Goal: Information Seeking & Learning: Find specific fact

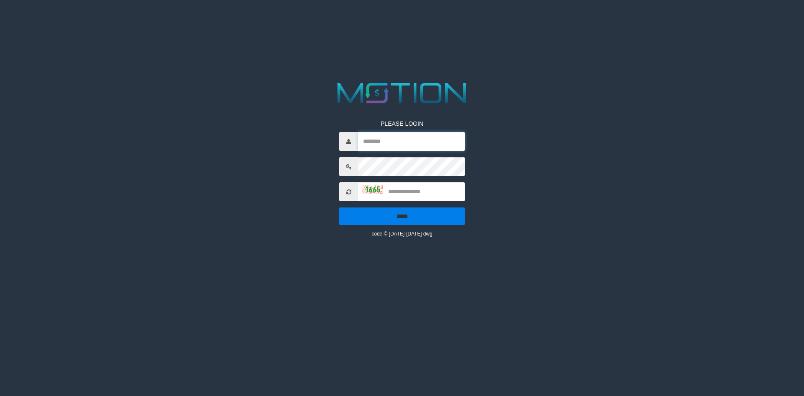
type input "*********"
click at [425, 210] on input "*****" at bounding box center [402, 216] width 126 height 18
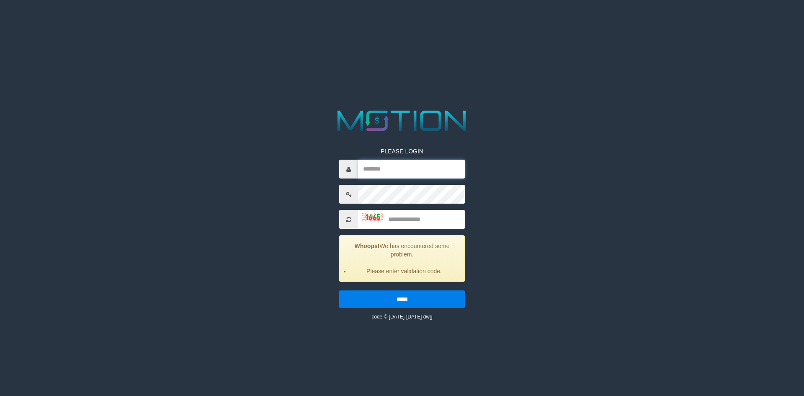
type input "*********"
click at [414, 221] on input "text" at bounding box center [411, 219] width 107 height 19
type input "****"
click at [339, 290] on input "*****" at bounding box center [402, 299] width 126 height 18
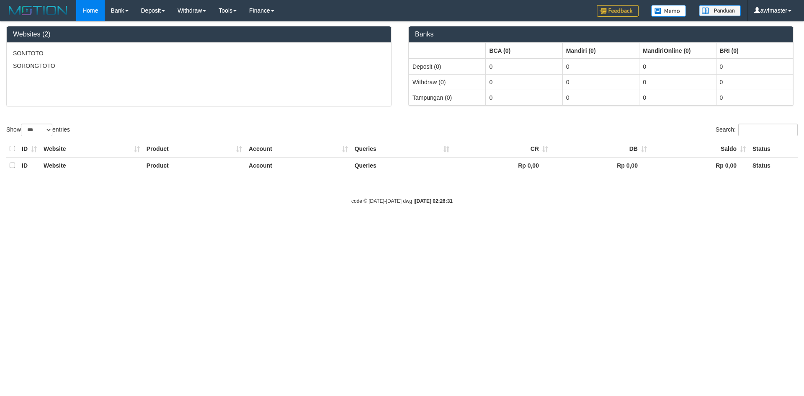
select select "***"
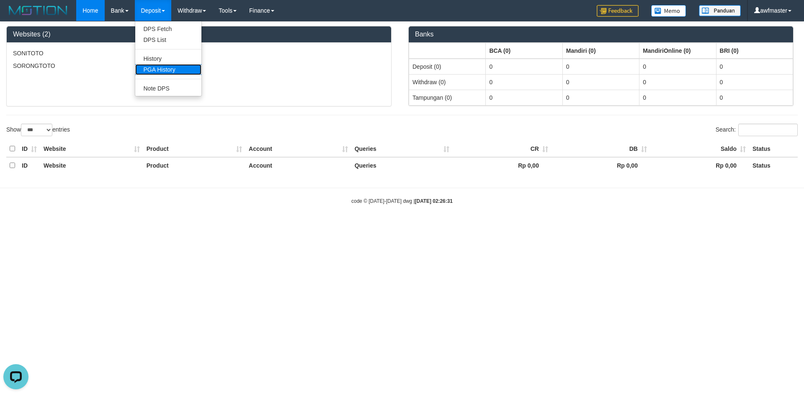
click at [160, 68] on link "PGA History" at bounding box center [168, 69] width 66 height 11
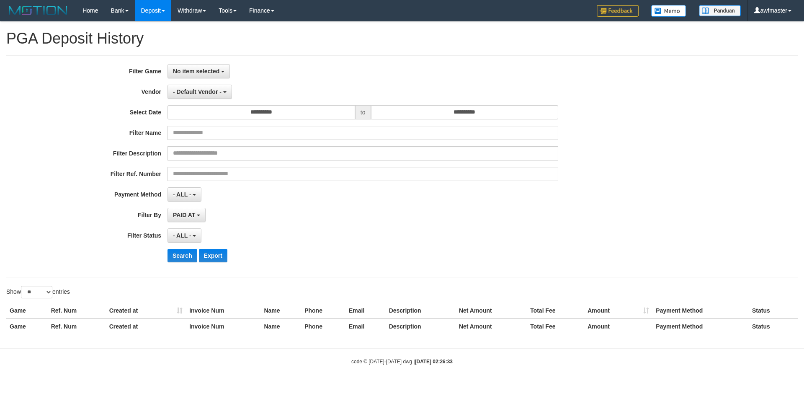
select select
select select "**"
click at [208, 72] on span "No item selected" at bounding box center [196, 71] width 46 height 7
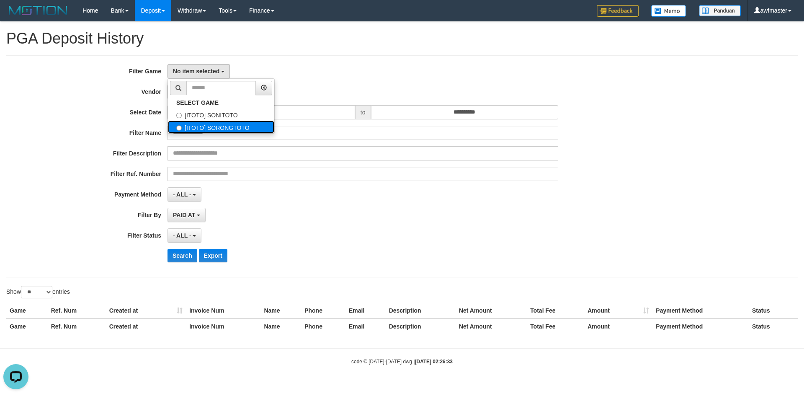
click at [227, 125] on label "[ITOTO] SORONGTOTO" at bounding box center [221, 127] width 106 height 13
select select "***"
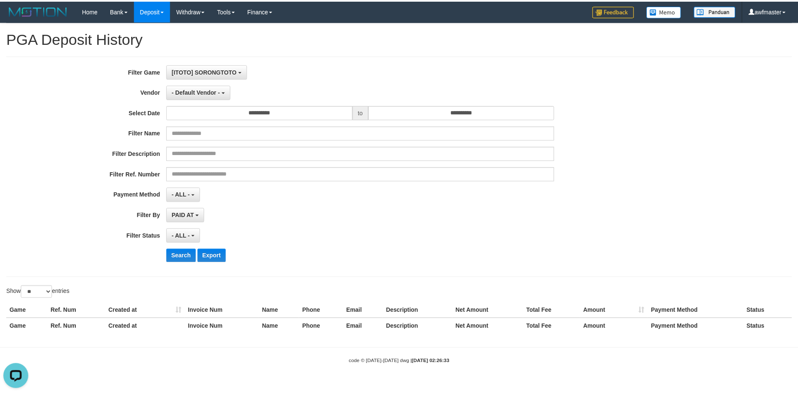
scroll to position [15, 0]
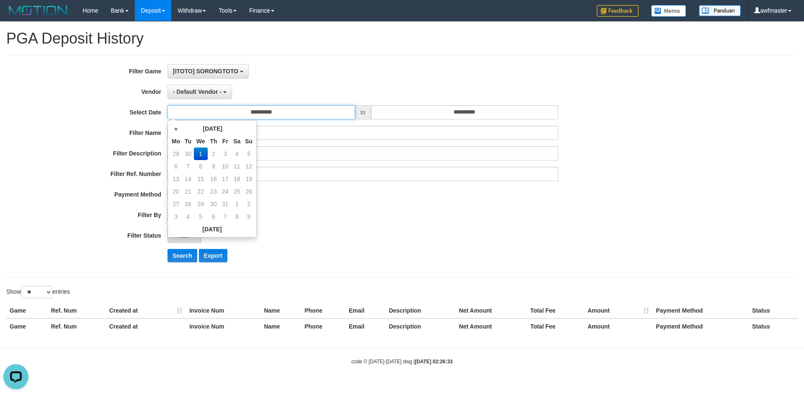
click at [243, 114] on input "**********" at bounding box center [262, 112] width 188 height 14
click at [186, 154] on td "30" at bounding box center [188, 153] width 12 height 13
type input "**********"
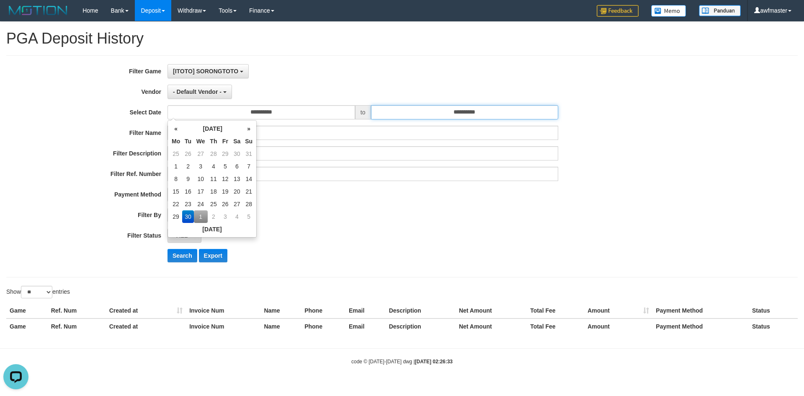
click at [443, 113] on input "**********" at bounding box center [465, 112] width 188 height 14
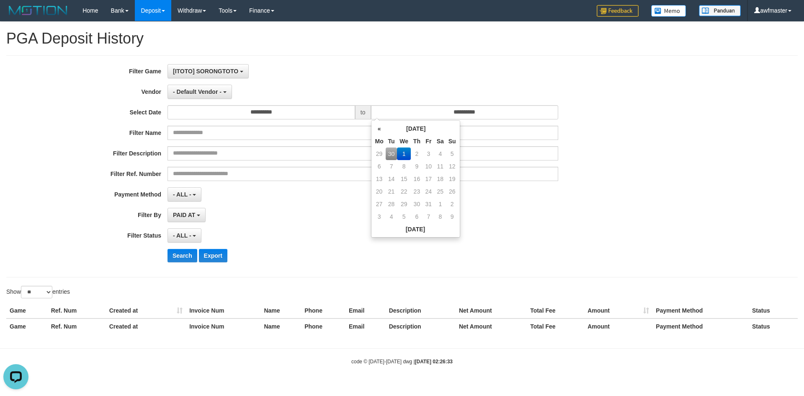
click at [388, 154] on td "30" at bounding box center [392, 153] width 12 height 13
type input "**********"
click at [309, 223] on div "**********" at bounding box center [335, 166] width 670 height 204
drag, startPoint x: 191, startPoint y: 239, endPoint x: 200, endPoint y: 238, distance: 8.9
click at [191, 239] on button "- ALL -" at bounding box center [185, 235] width 34 height 14
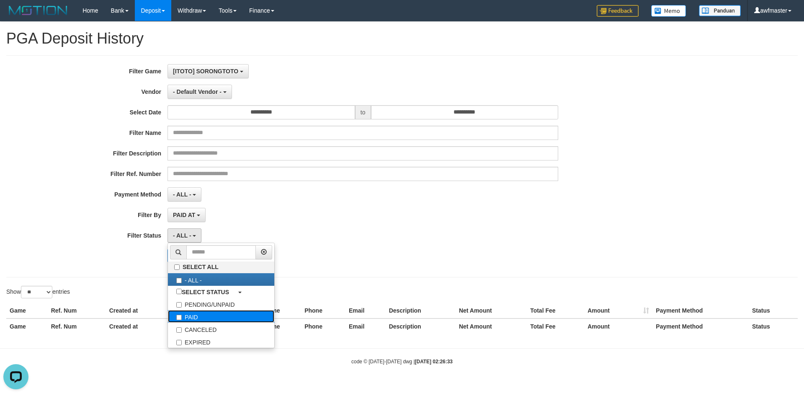
click at [203, 315] on label "PAID" at bounding box center [221, 316] width 106 height 13
select select "*"
drag, startPoint x: 356, startPoint y: 233, endPoint x: 353, endPoint y: 209, distance: 24.1
click at [357, 224] on div "**********" at bounding box center [335, 166] width 670 height 204
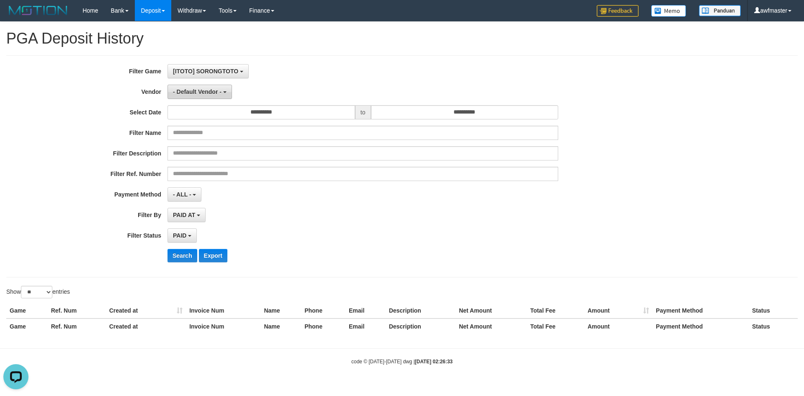
click at [206, 96] on button "- Default Vendor -" at bounding box center [200, 92] width 65 height 14
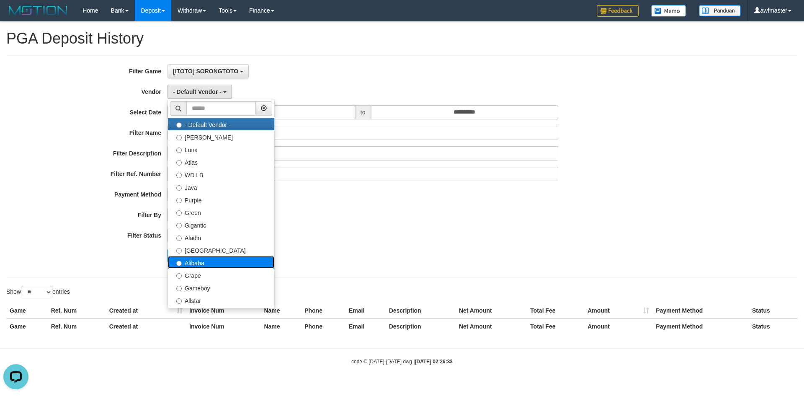
click at [196, 261] on label "Alibaba" at bounding box center [221, 262] width 106 height 13
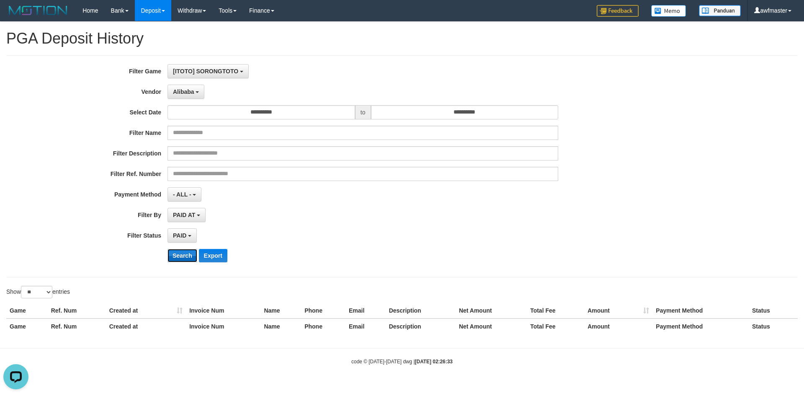
click at [192, 256] on button "Search" at bounding box center [183, 255] width 30 height 13
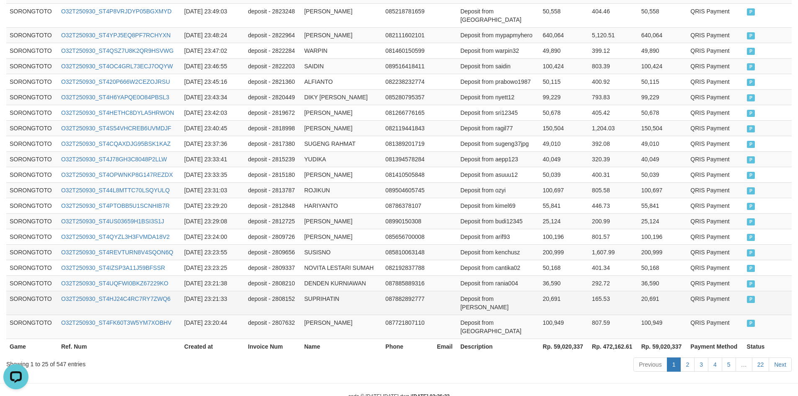
scroll to position [401, 0]
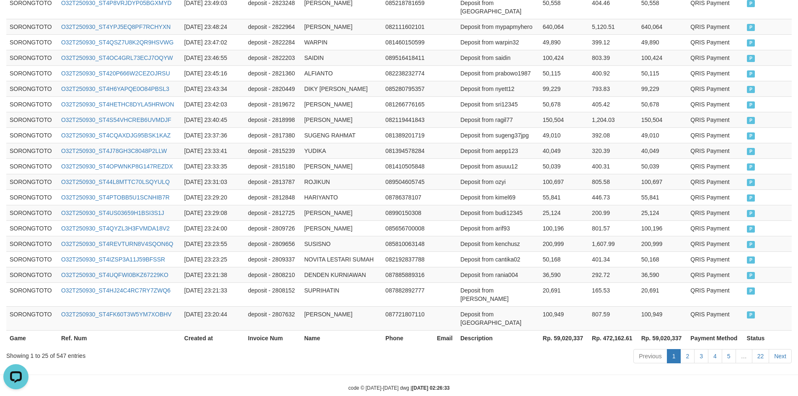
click at [560, 330] on th "Rp. 59,020,337" at bounding box center [564, 337] width 49 height 15
drag, startPoint x: 560, startPoint y: 324, endPoint x: 764, endPoint y: 336, distance: 204.8
click at [560, 330] on th "Rp. 59,020,337" at bounding box center [564, 337] width 49 height 15
copy th "59,020,337"
click at [59, 348] on div "Showing 1 to 25 of 547 entries" at bounding box center [166, 354] width 320 height 12
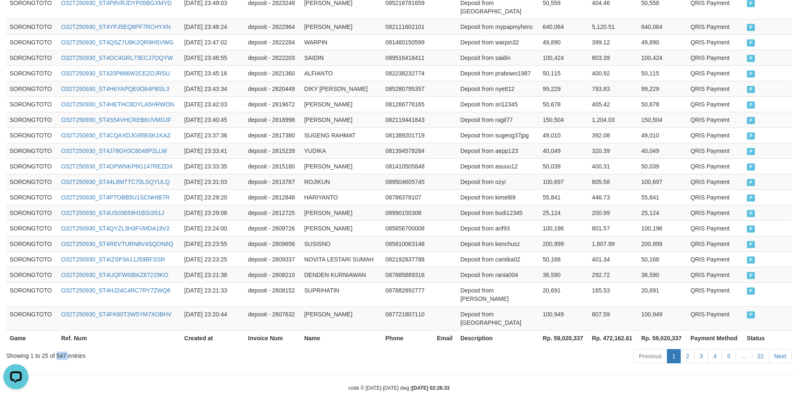
click at [59, 348] on div "Showing 1 to 25 of 547 entries" at bounding box center [166, 354] width 320 height 12
copy div "547"
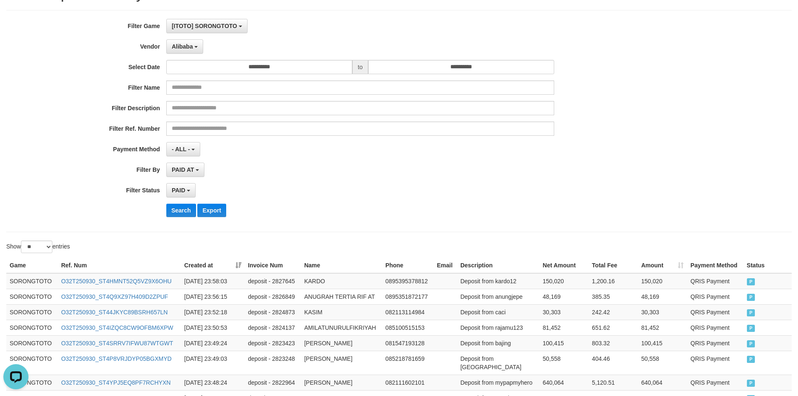
scroll to position [0, 0]
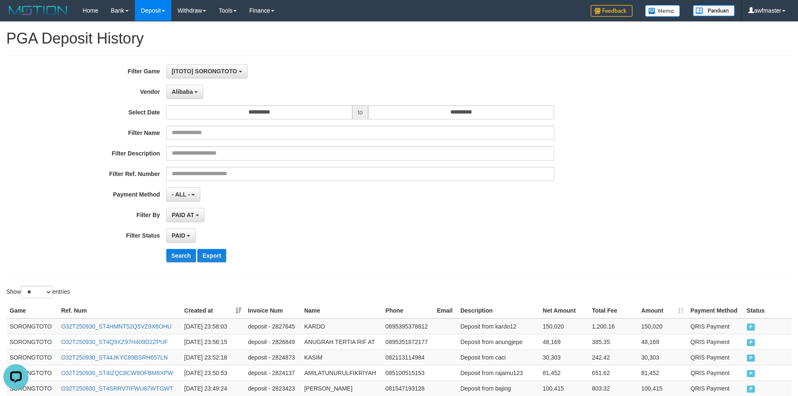
click at [186, 83] on div "**********" at bounding box center [332, 166] width 665 height 204
click at [188, 90] on span "Alibaba" at bounding box center [182, 91] width 21 height 7
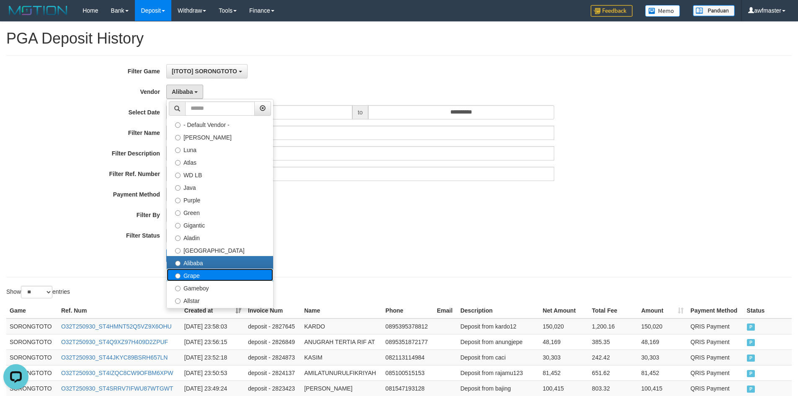
click at [196, 274] on label "Grape" at bounding box center [220, 275] width 106 height 13
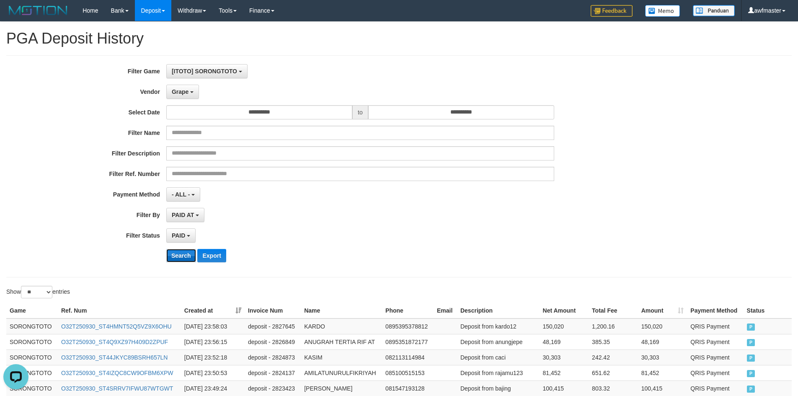
click at [183, 254] on button "Search" at bounding box center [181, 255] width 30 height 13
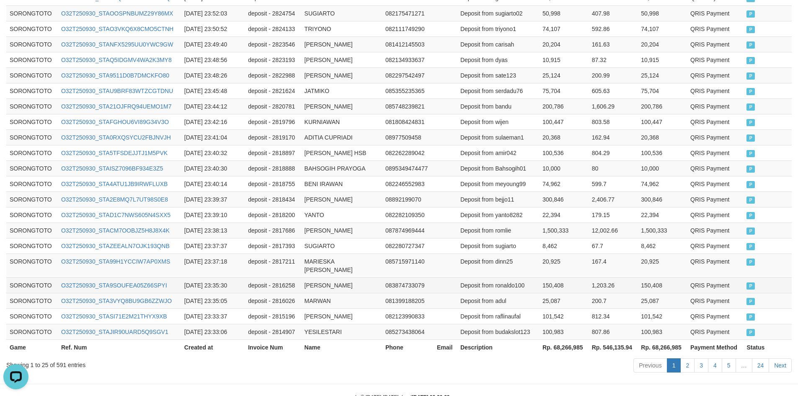
scroll to position [409, 0]
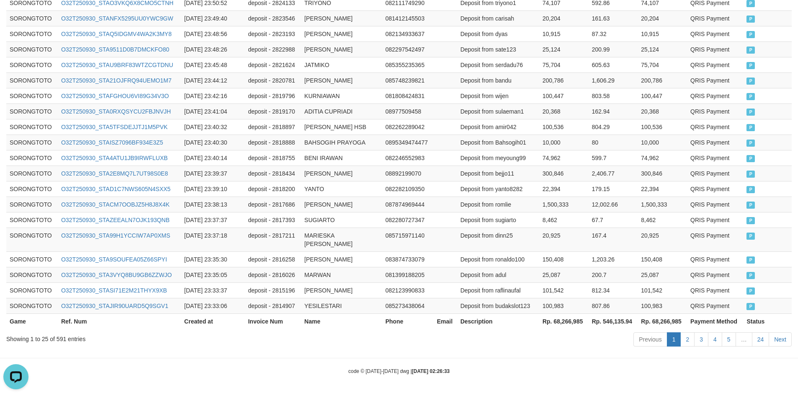
click at [559, 320] on th "Rp. 68,266,985" at bounding box center [563, 320] width 49 height 15
copy th "68,266,985"
click at [59, 341] on div "Showing 1 to 25 of 591 entries" at bounding box center [166, 337] width 320 height 12
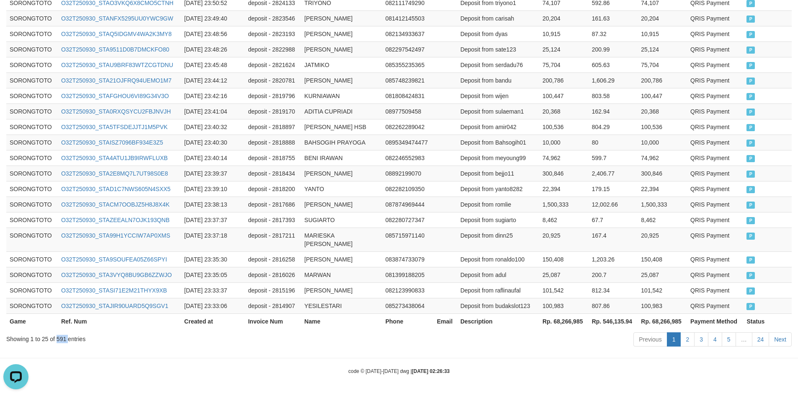
copy div "591"
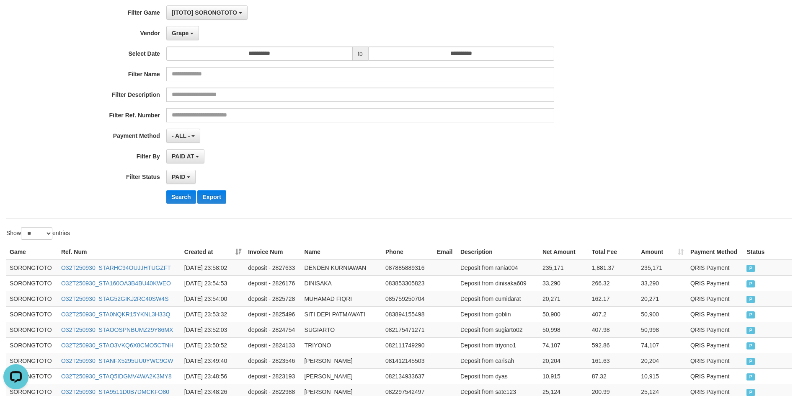
scroll to position [0, 0]
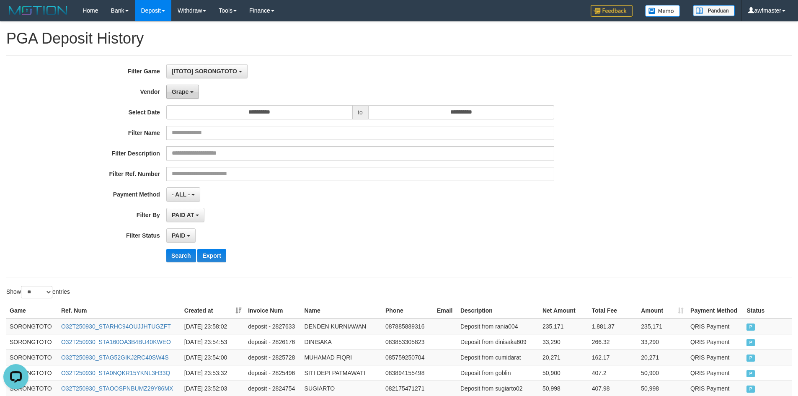
click at [189, 92] on button "Grape" at bounding box center [182, 92] width 33 height 14
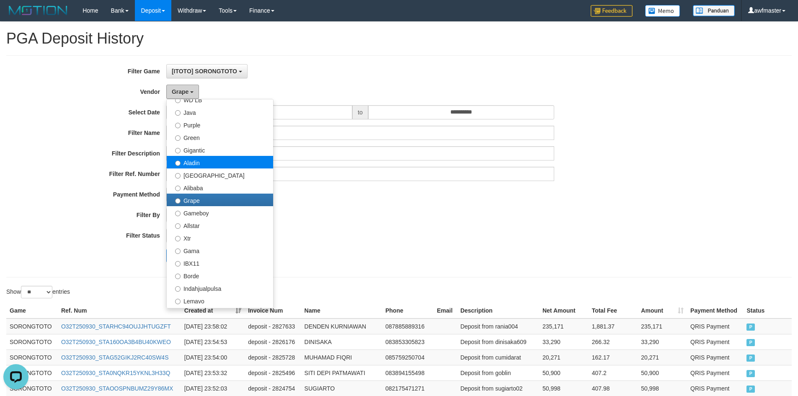
scroll to position [126, 0]
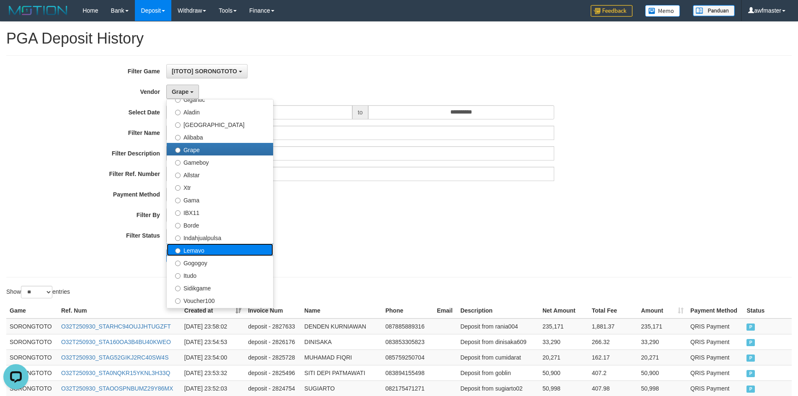
click at [198, 247] on label "Lemavo" at bounding box center [220, 249] width 106 height 13
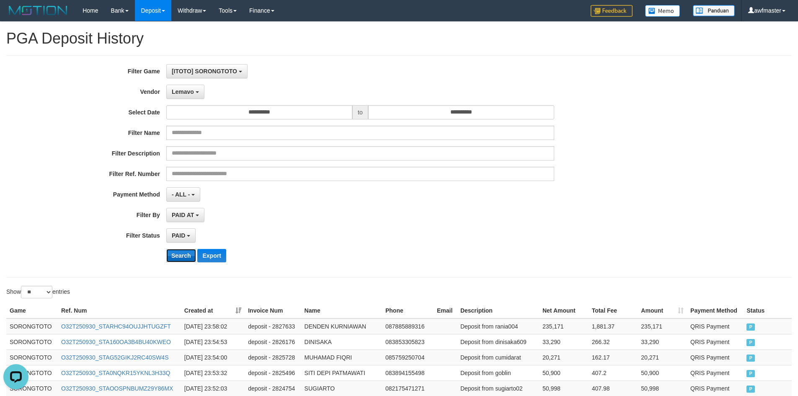
click at [182, 256] on button "Search" at bounding box center [181, 255] width 30 height 13
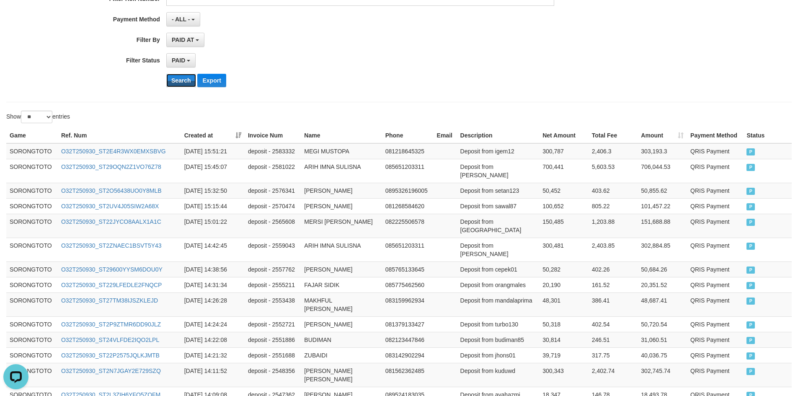
scroll to position [323, 0]
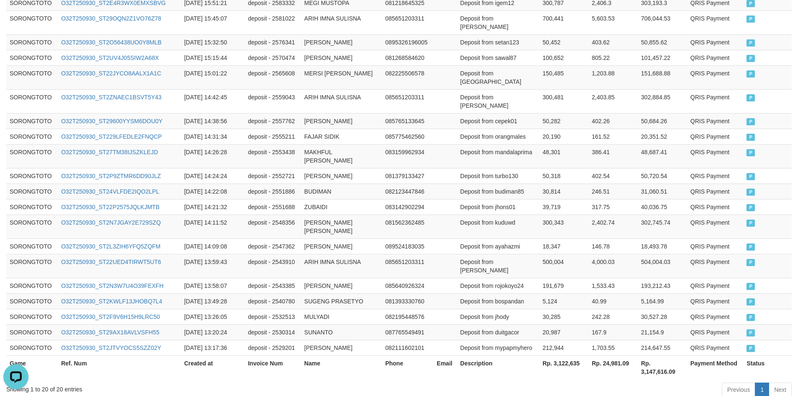
click at [566, 355] on th "Rp. 3,122,635" at bounding box center [563, 367] width 49 height 24
drag, startPoint x: 566, startPoint y: 314, endPoint x: 571, endPoint y: 314, distance: 4.6
click at [566, 355] on th "Rp. 3,122,635" at bounding box center [563, 367] width 49 height 24
copy th "3,122,635"
click at [55, 382] on div "Showing 1 to 20 of 20 entries" at bounding box center [166, 388] width 320 height 12
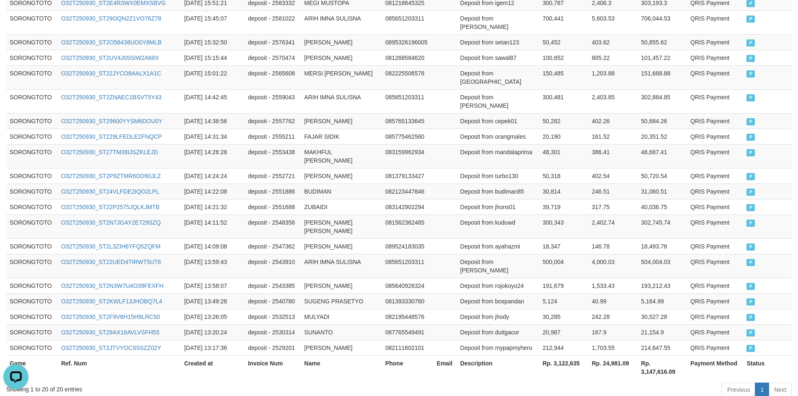
click at [59, 382] on div "Showing 1 to 20 of 20 entries" at bounding box center [166, 388] width 320 height 12
copy div "20"
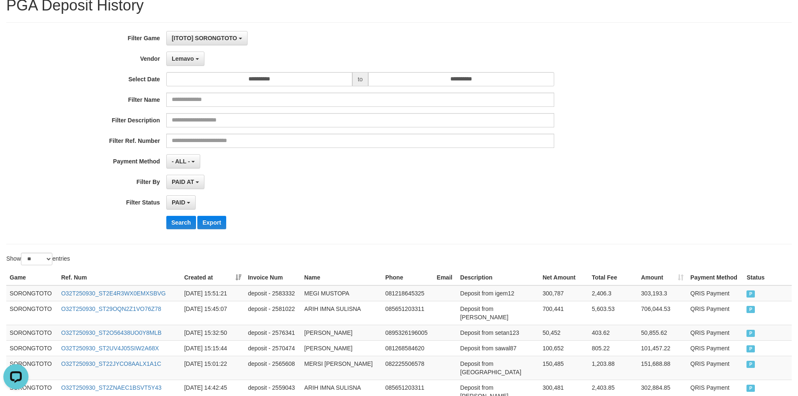
scroll to position [0, 0]
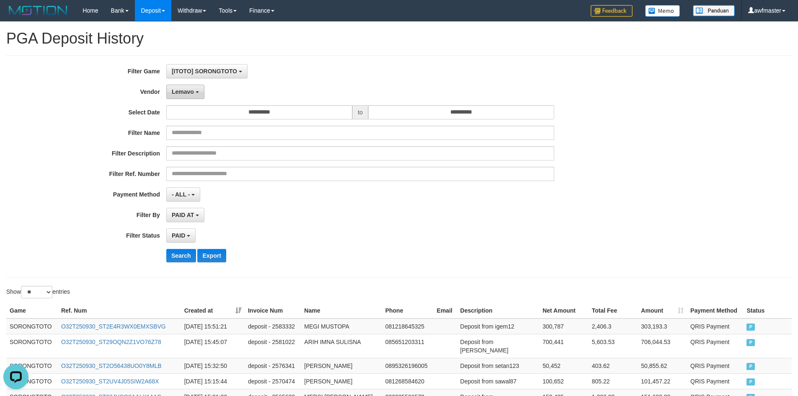
click at [176, 88] on span "Lemavo" at bounding box center [183, 91] width 22 height 7
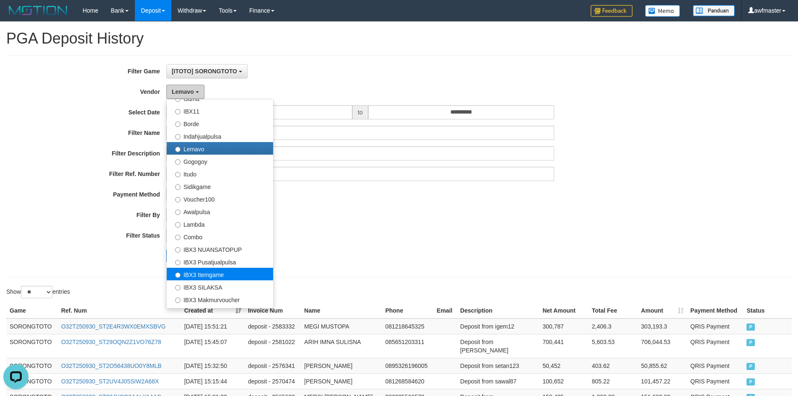
scroll to position [313, 0]
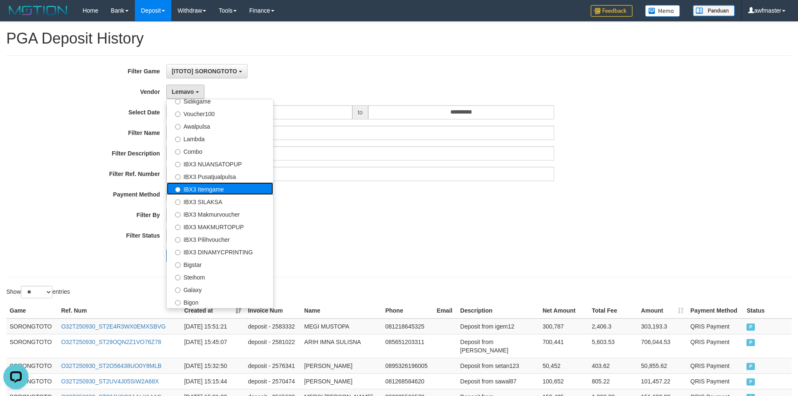
click at [220, 186] on label "IBX3 Itemgame" at bounding box center [220, 188] width 106 height 13
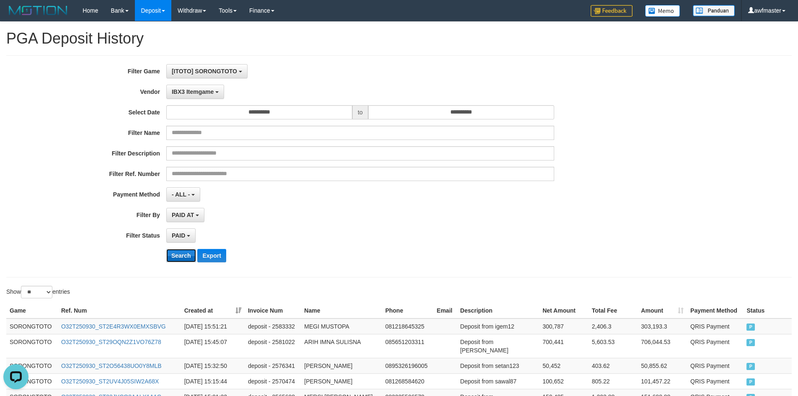
click at [184, 261] on button "Search" at bounding box center [181, 255] width 30 height 13
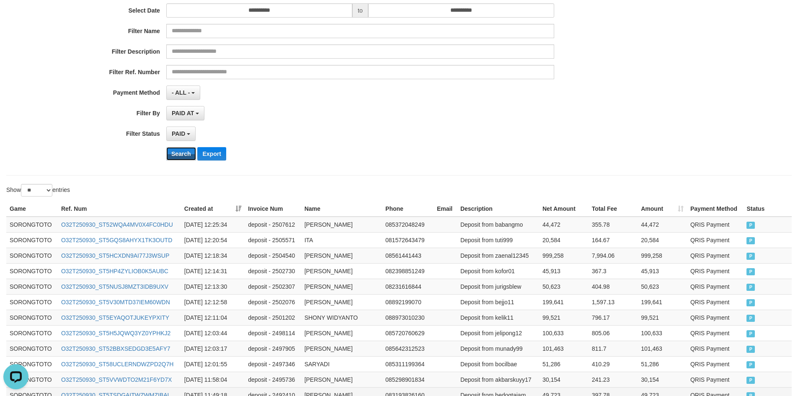
scroll to position [230, 0]
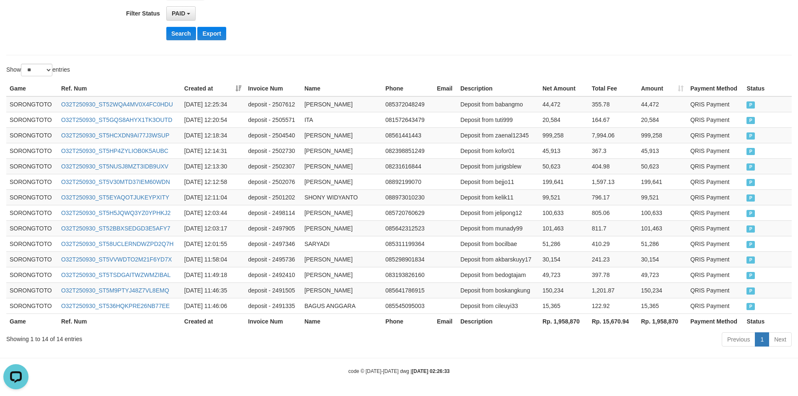
click at [567, 325] on th "Rp. 1,958,870" at bounding box center [563, 320] width 49 height 15
copy th "1,958,870"
click at [59, 339] on div "Showing 1 to 14 of 14 entries" at bounding box center [166, 337] width 320 height 12
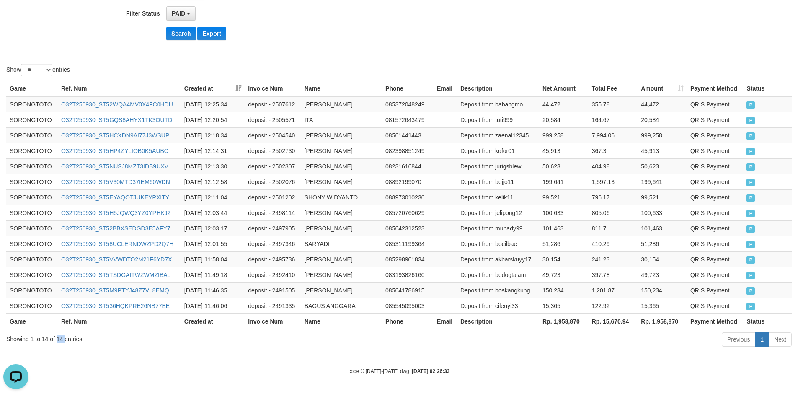
copy div "14"
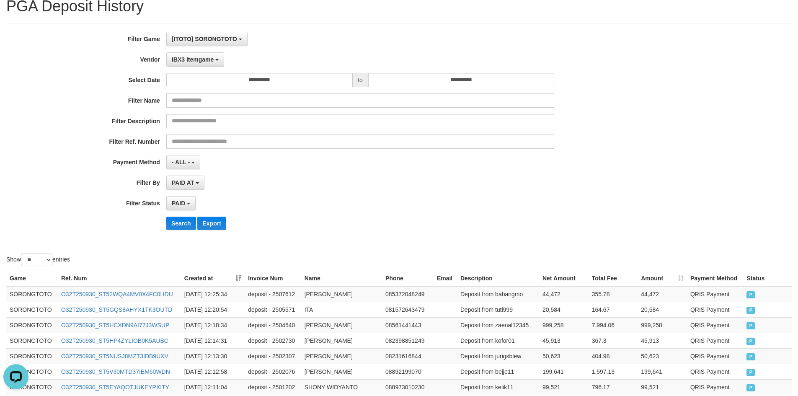
scroll to position [0, 0]
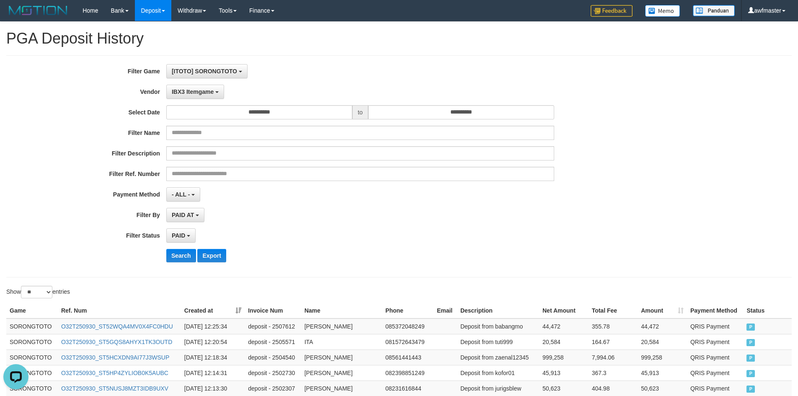
click at [185, 100] on div "**********" at bounding box center [332, 166] width 665 height 204
click at [190, 96] on button "IBX3 Itemgame" at bounding box center [195, 92] width 58 height 14
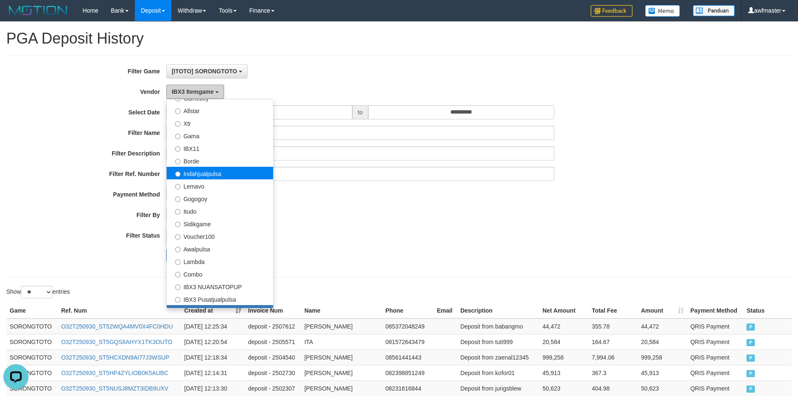
scroll to position [187, 0]
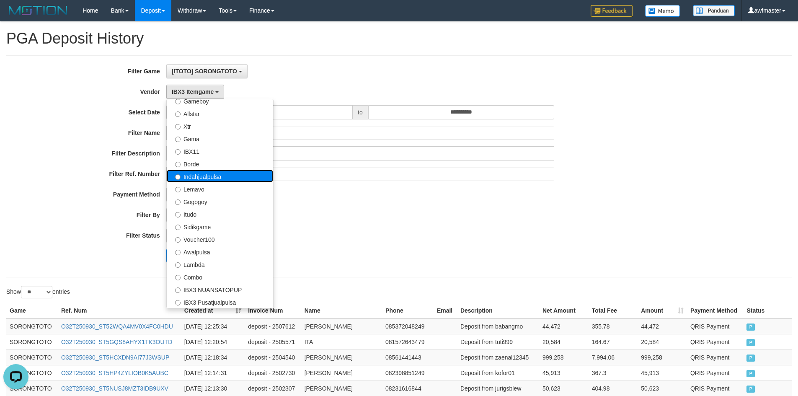
click at [224, 176] on label "Indahjualpulsa" at bounding box center [220, 176] width 106 height 13
select select "**********"
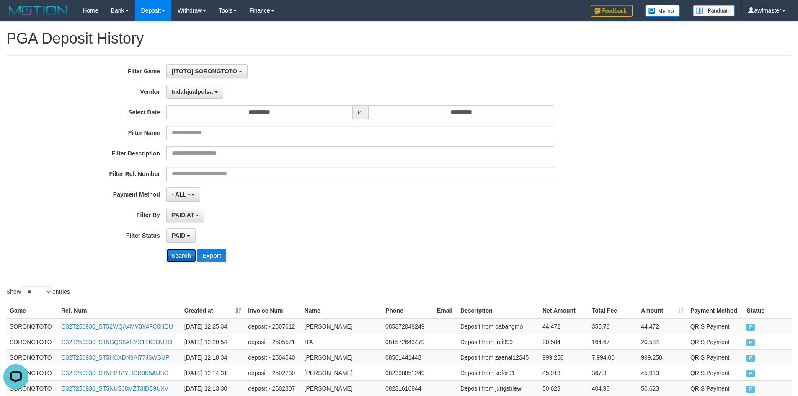
drag, startPoint x: 182, startPoint y: 252, endPoint x: 189, endPoint y: 254, distance: 7.8
click at [182, 252] on button "Search" at bounding box center [181, 255] width 30 height 13
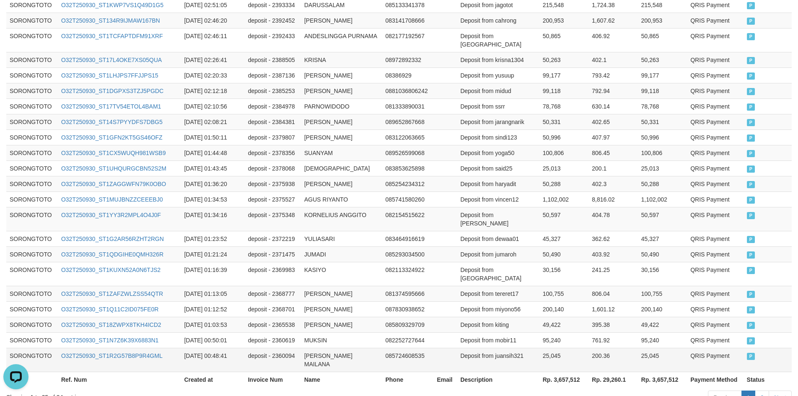
scroll to position [401, 0]
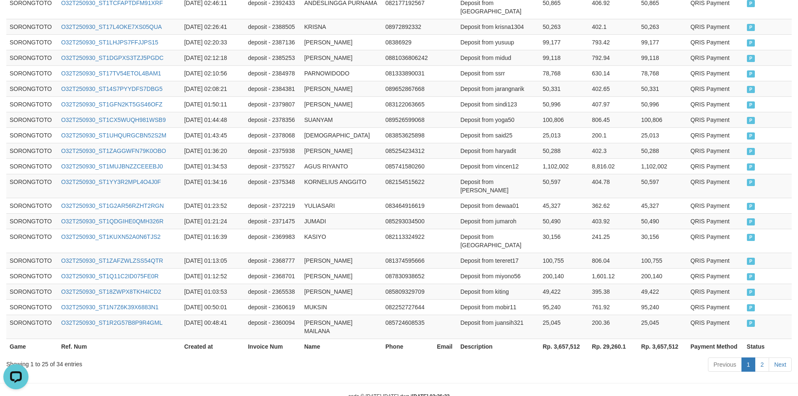
click at [567, 338] on th "Rp. 3,657,512" at bounding box center [563, 345] width 49 height 15
copy th "3,657,512"
click at [59, 356] on div "Showing 1 to 25 of 34 entries" at bounding box center [166, 362] width 320 height 12
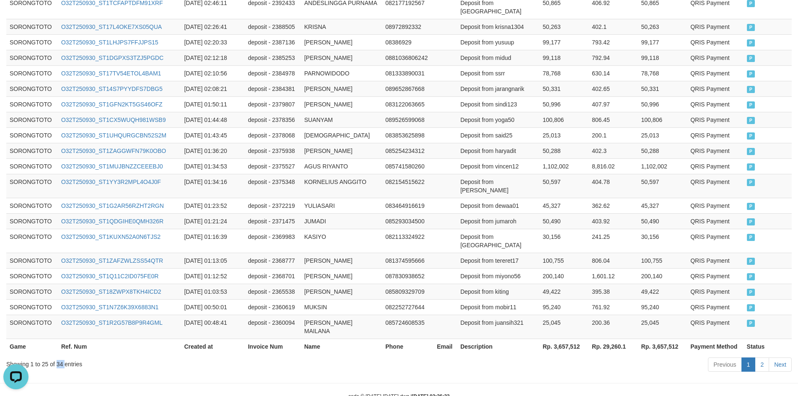
copy div "34"
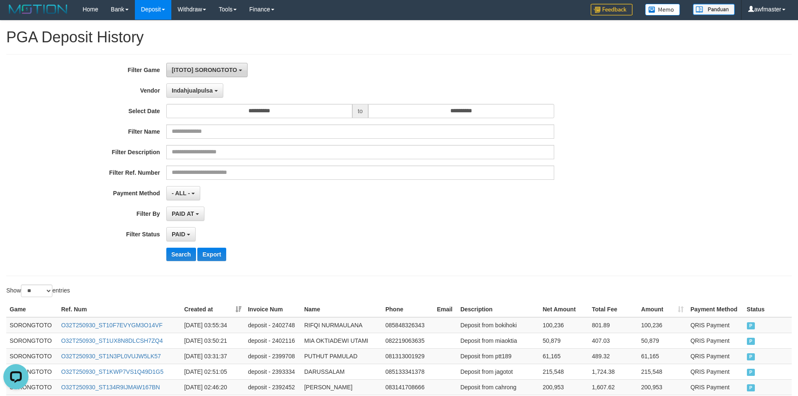
scroll to position [0, 0]
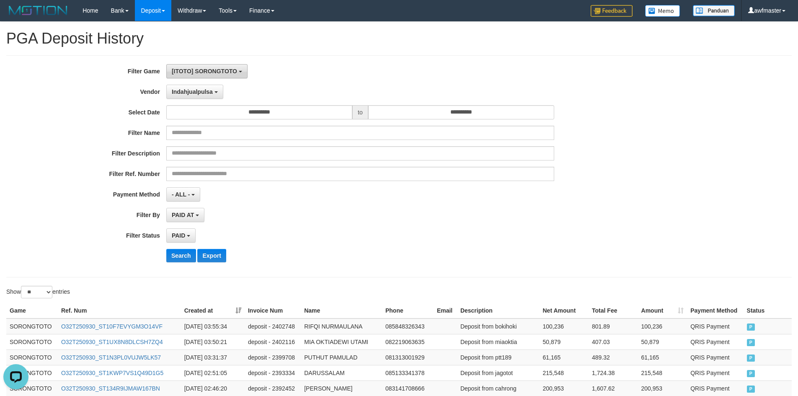
click at [207, 67] on button "[ITOTO] SORONGTOTO" at bounding box center [206, 71] width 81 height 14
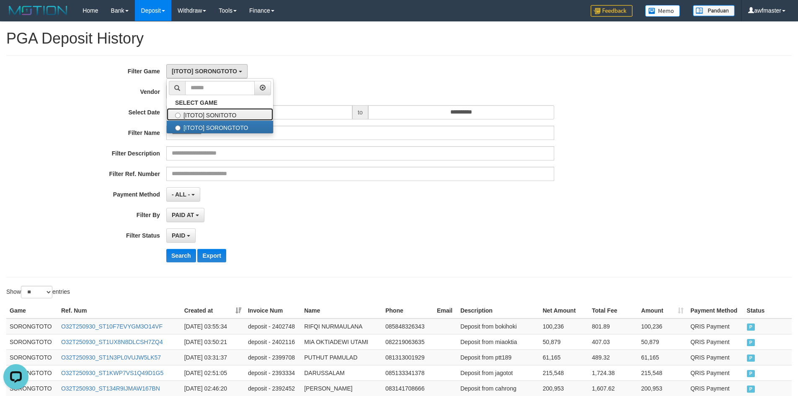
click at [210, 108] on label "[ITOTO] SONITOTO" at bounding box center [220, 114] width 106 height 13
select select "****"
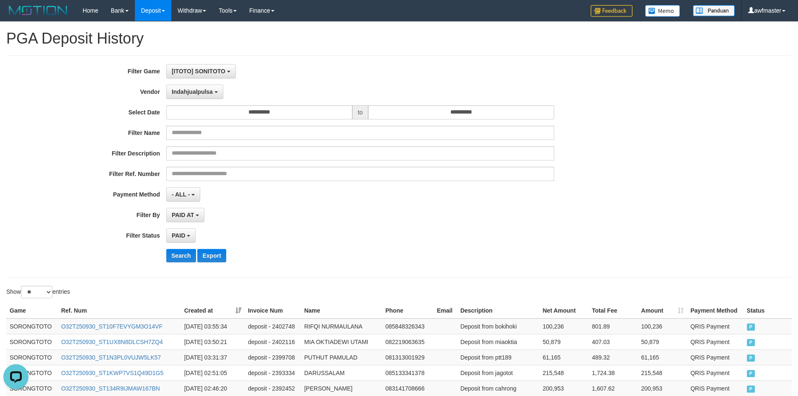
scroll to position [14, 0]
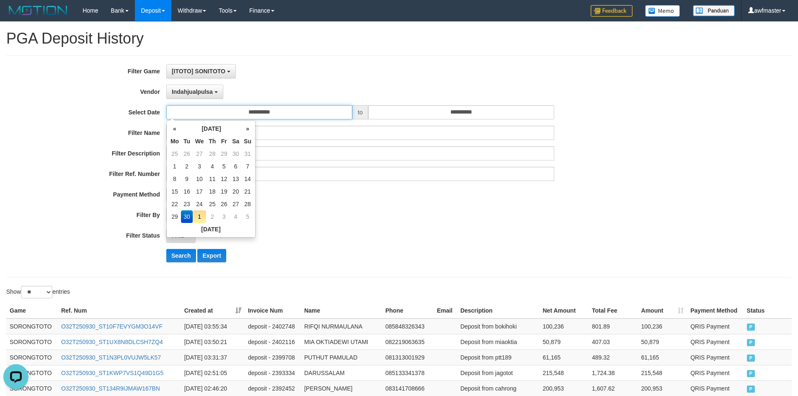
click at [245, 110] on input "**********" at bounding box center [259, 112] width 186 height 14
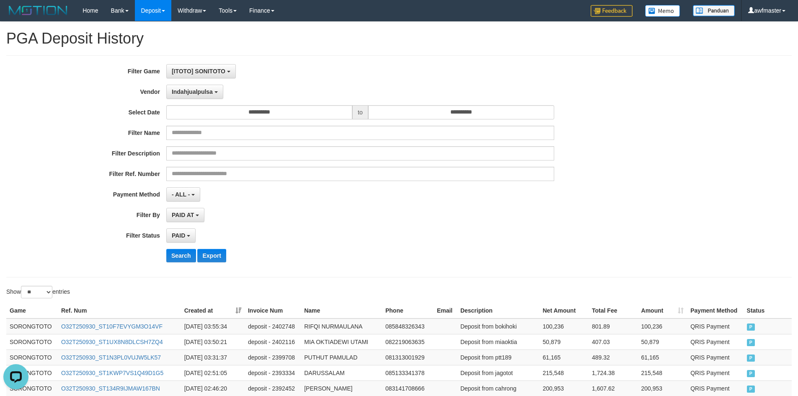
click at [335, 204] on div "**********" at bounding box center [332, 166] width 665 height 204
click at [194, 93] on span "Indahjualpulsa" at bounding box center [192, 91] width 41 height 7
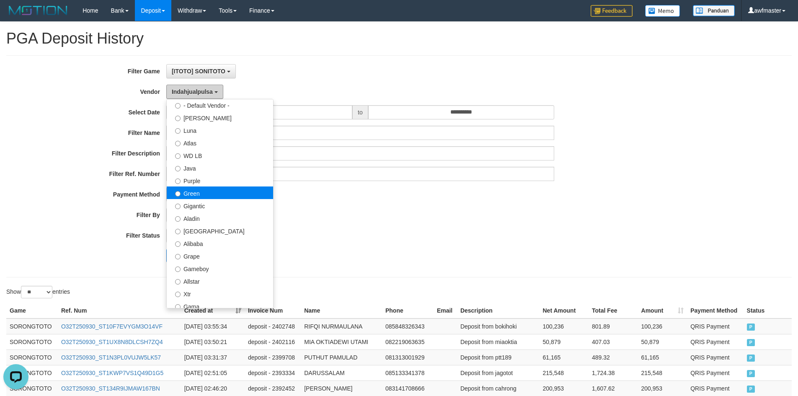
scroll to position [0, 0]
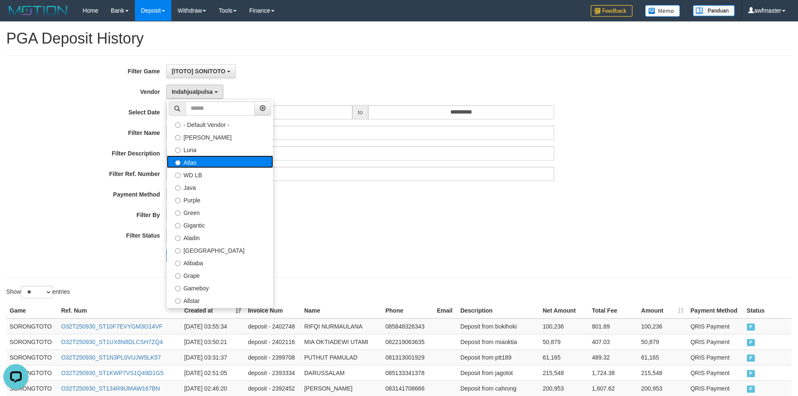
click at [200, 164] on label "Atlas" at bounding box center [220, 161] width 106 height 13
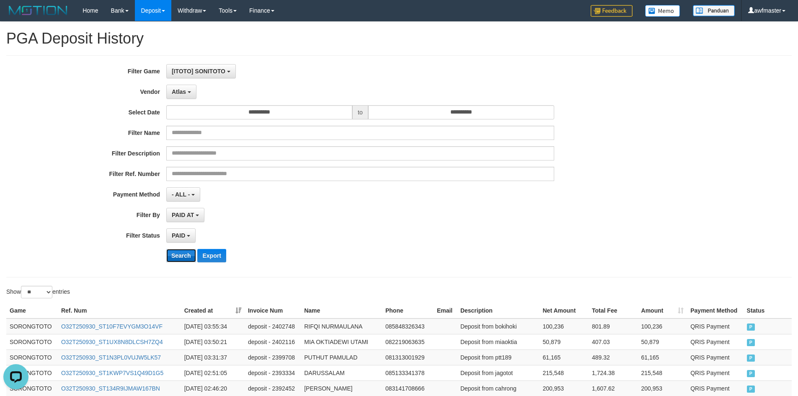
click at [183, 255] on button "Search" at bounding box center [181, 255] width 30 height 13
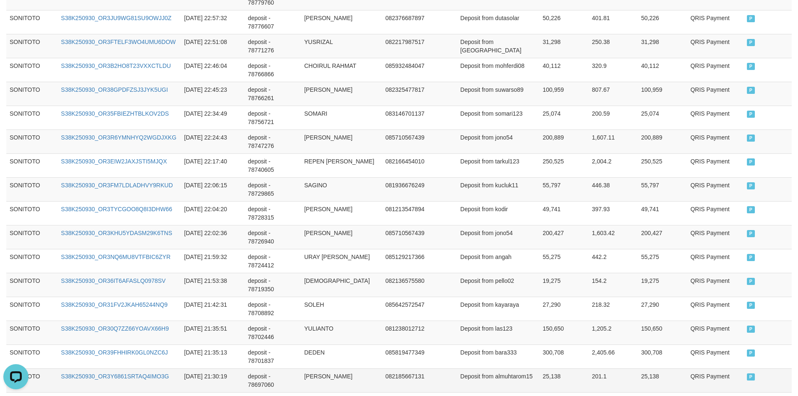
scroll to position [602, 0]
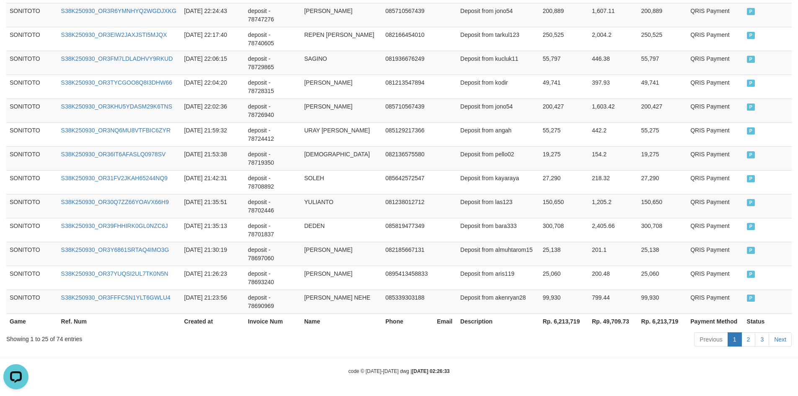
click at [561, 320] on th "Rp. 6,213,719" at bounding box center [563, 320] width 49 height 15
click at [57, 337] on div "Showing 1 to 25 of 74 entries" at bounding box center [166, 337] width 320 height 12
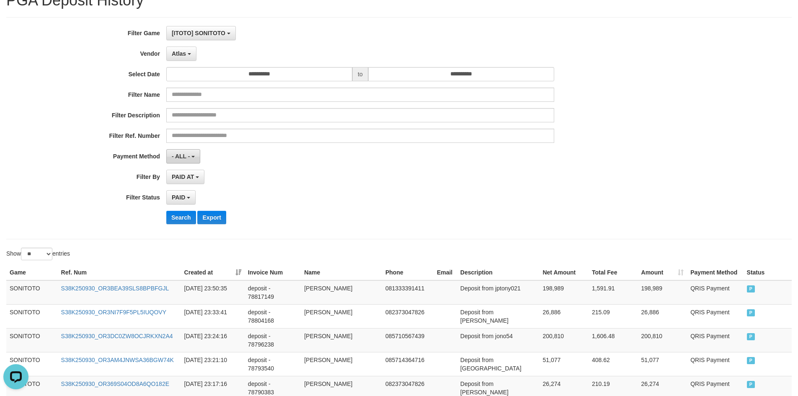
scroll to position [0, 0]
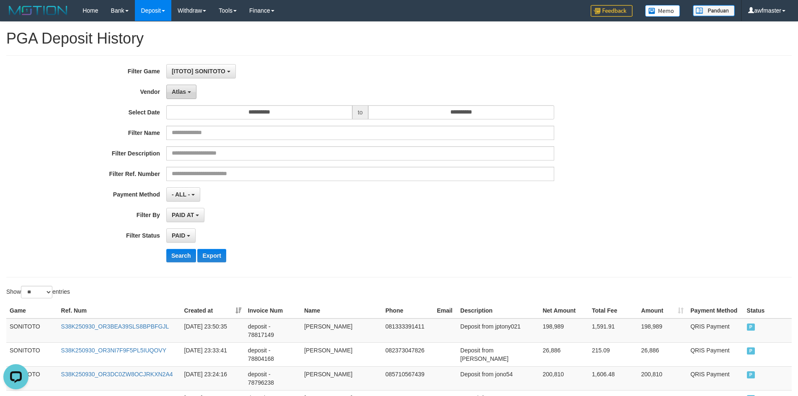
click at [177, 88] on span "Atlas" at bounding box center [179, 91] width 14 height 7
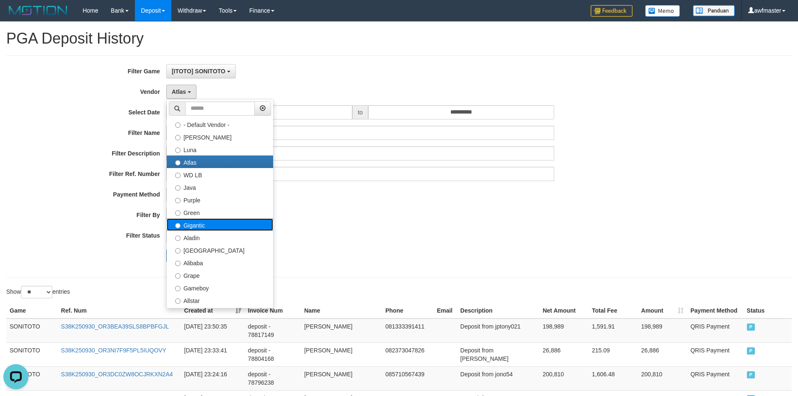
click at [205, 223] on label "Gigantic" at bounding box center [220, 224] width 106 height 13
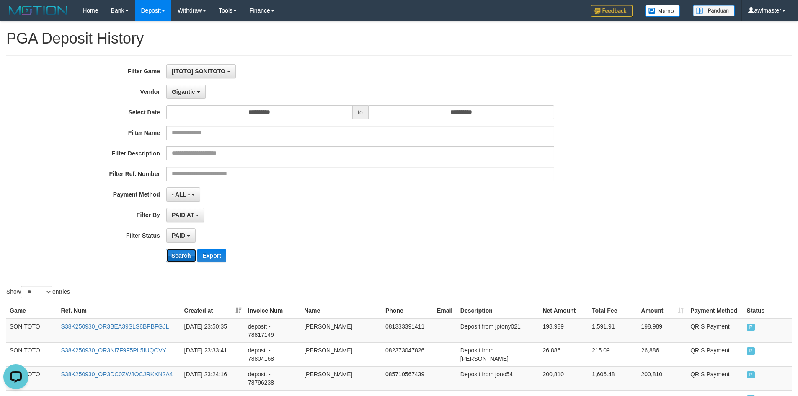
click at [184, 251] on button "Search" at bounding box center [181, 255] width 30 height 13
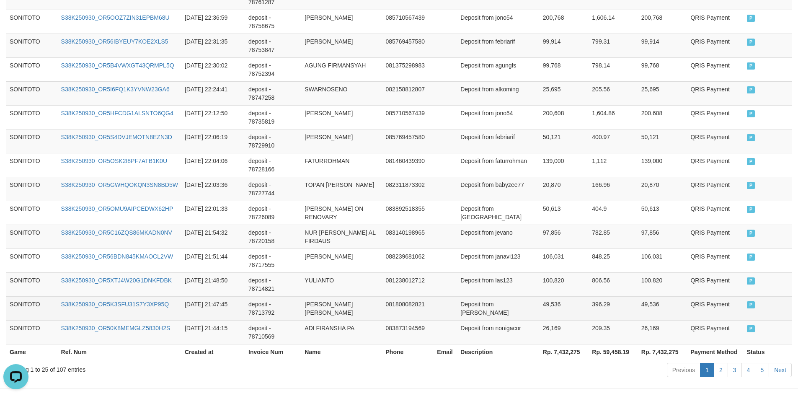
scroll to position [602, 0]
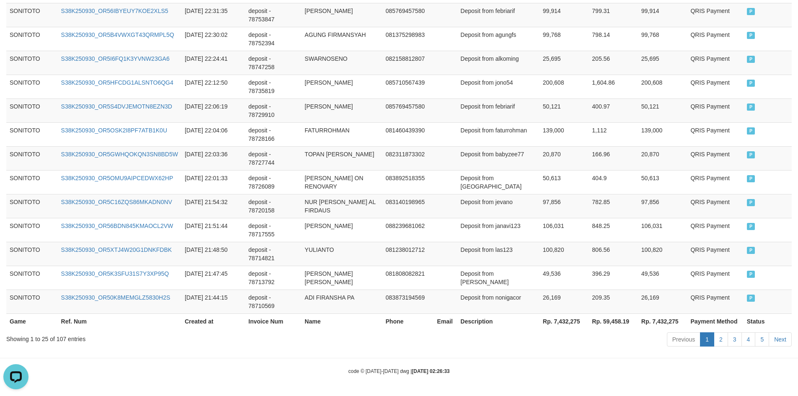
click at [560, 321] on th "Rp. 7,432,275" at bounding box center [564, 320] width 49 height 15
drag, startPoint x: 560, startPoint y: 321, endPoint x: 690, endPoint y: 320, distance: 130.7
click at [560, 321] on th "Rp. 7,432,275" at bounding box center [564, 320] width 49 height 15
click at [59, 337] on div "Showing 1 to 25 of 107 entries" at bounding box center [166, 337] width 320 height 12
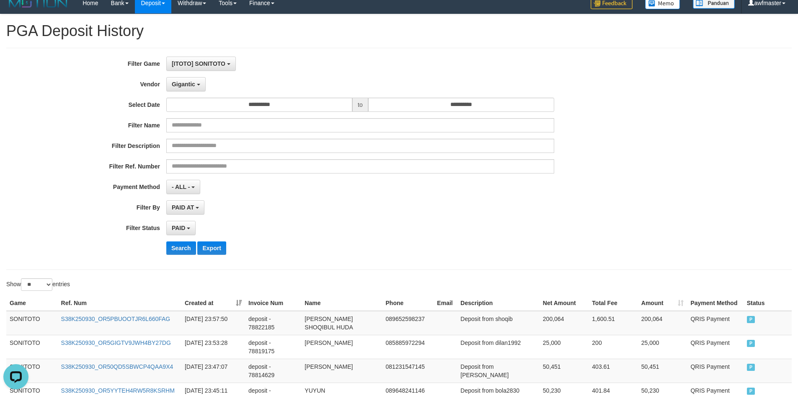
scroll to position [0, 0]
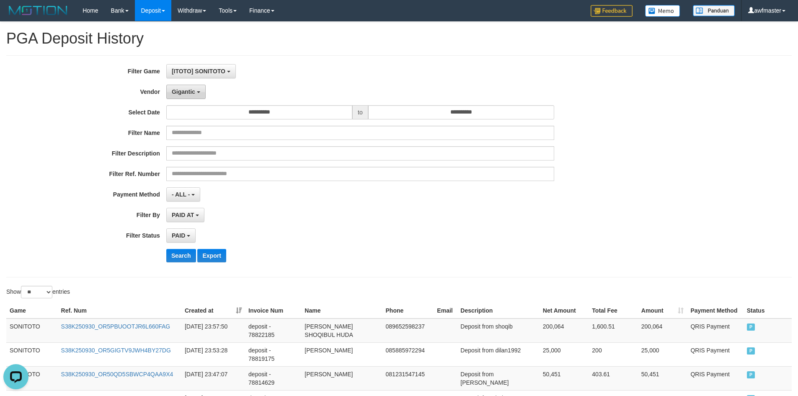
click at [181, 96] on button "Gigantic" at bounding box center [185, 92] width 39 height 14
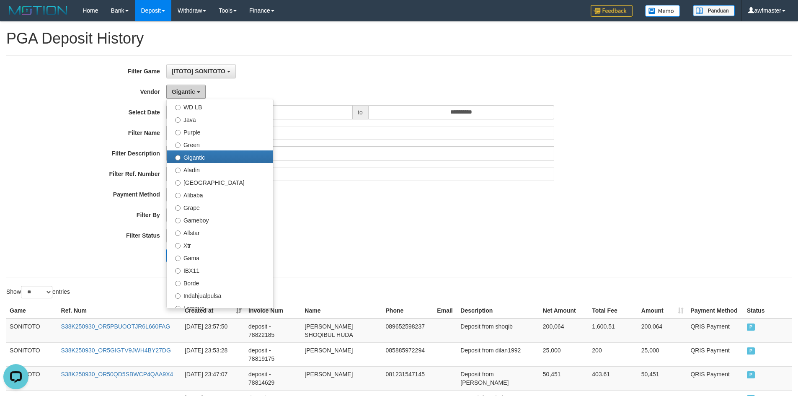
scroll to position [313, 0]
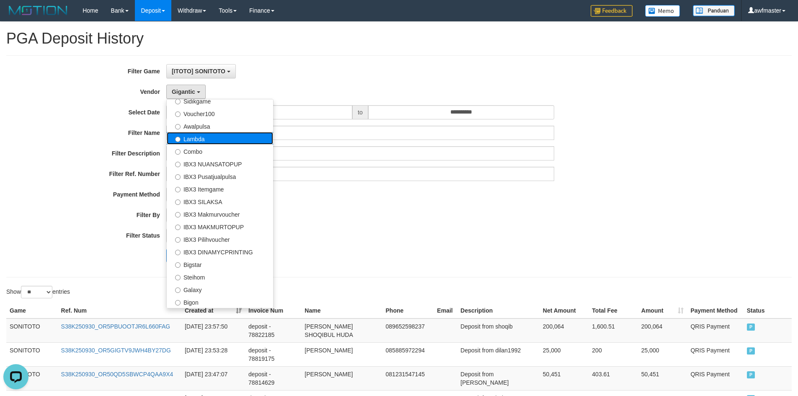
click at [210, 141] on label "Lambda" at bounding box center [220, 138] width 106 height 13
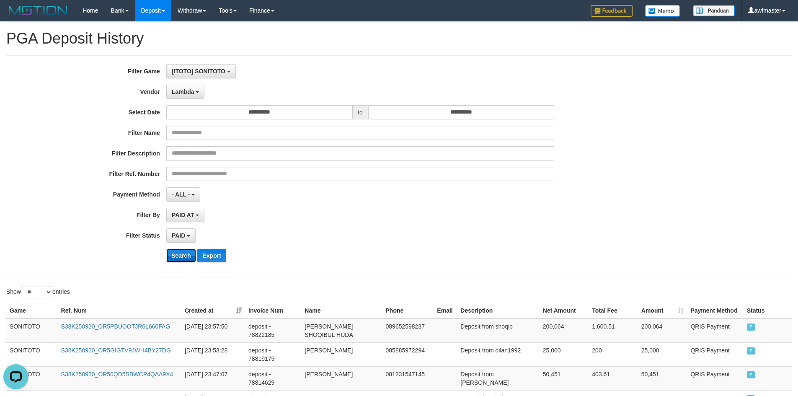
click at [181, 254] on button "Search" at bounding box center [181, 255] width 30 height 13
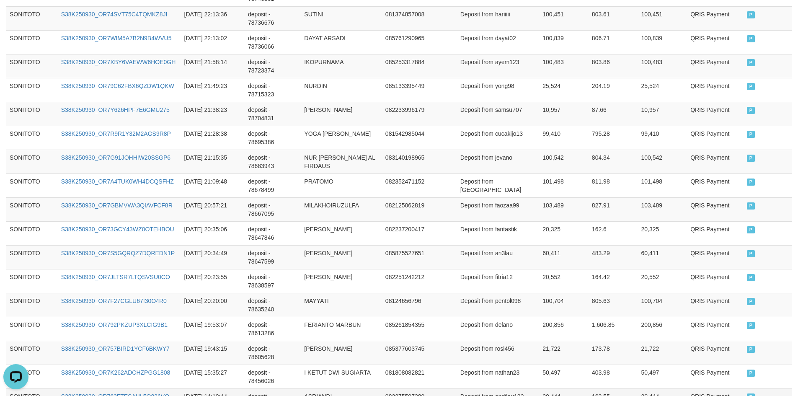
scroll to position [602, 0]
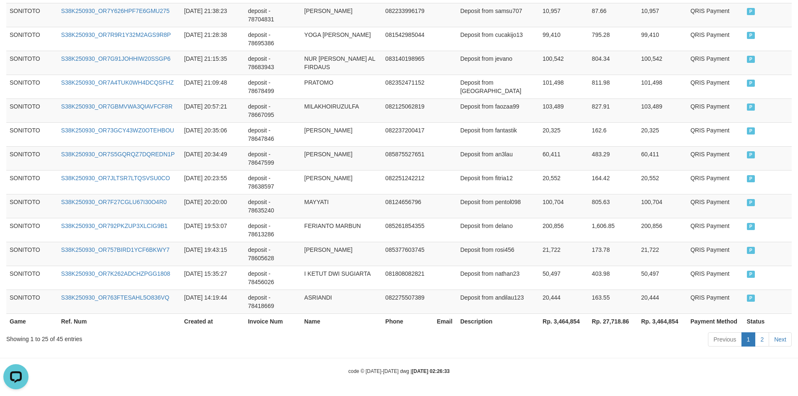
click at [555, 319] on th "Rp. 3,464,854" at bounding box center [563, 320] width 49 height 15
click at [59, 339] on div "Showing 1 to 25 of 45 entries" at bounding box center [166, 337] width 320 height 12
drag, startPoint x: 59, startPoint y: 339, endPoint x: 179, endPoint y: 332, distance: 120.0
click at [59, 339] on div "Showing 1 to 25 of 45 entries" at bounding box center [166, 337] width 320 height 12
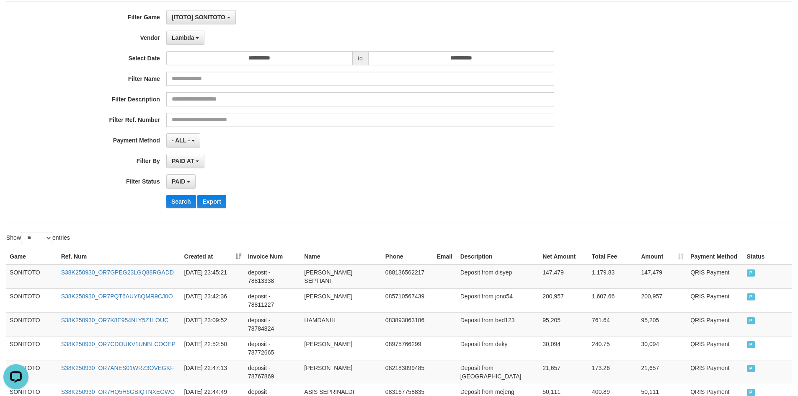
scroll to position [0, 0]
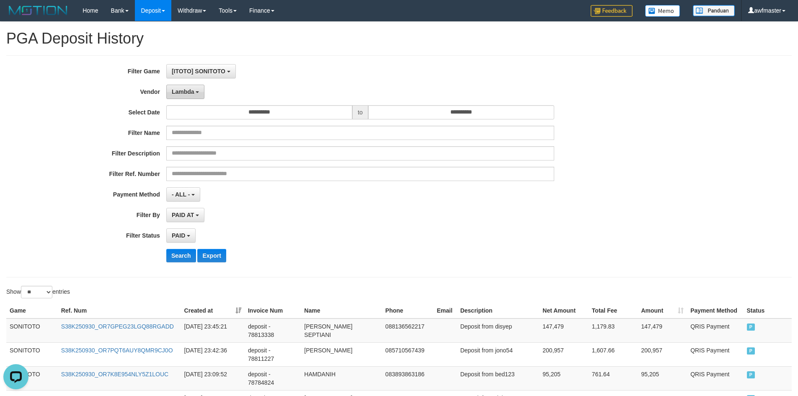
click at [187, 92] on span "Lambda" at bounding box center [183, 91] width 23 height 7
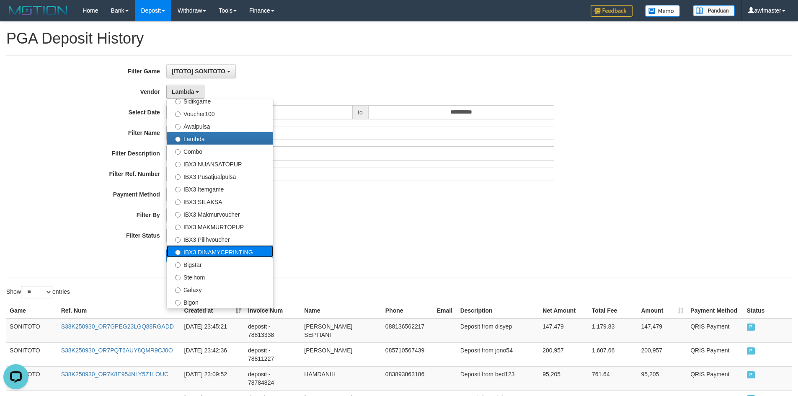
click at [238, 248] on label "IBX3 DINAMYCPRINTING" at bounding box center [220, 251] width 106 height 13
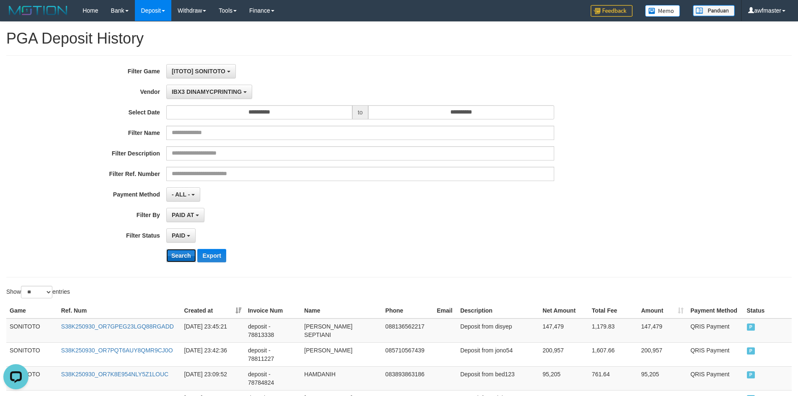
click at [168, 255] on button "Search" at bounding box center [181, 255] width 30 height 13
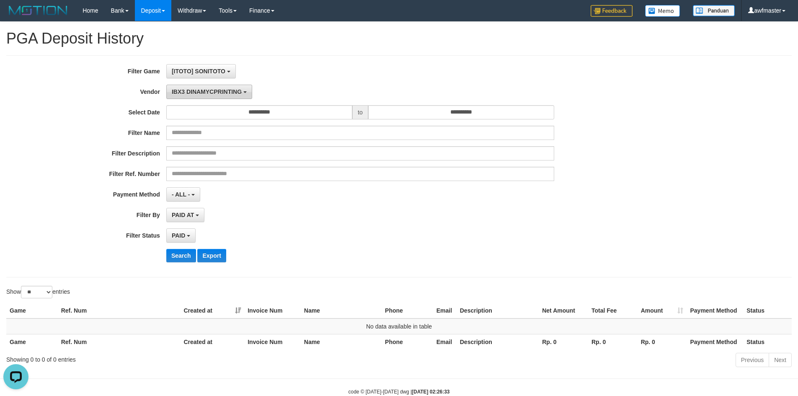
click at [209, 94] on span "IBX3 DINAMYCPRINTING" at bounding box center [207, 91] width 70 height 7
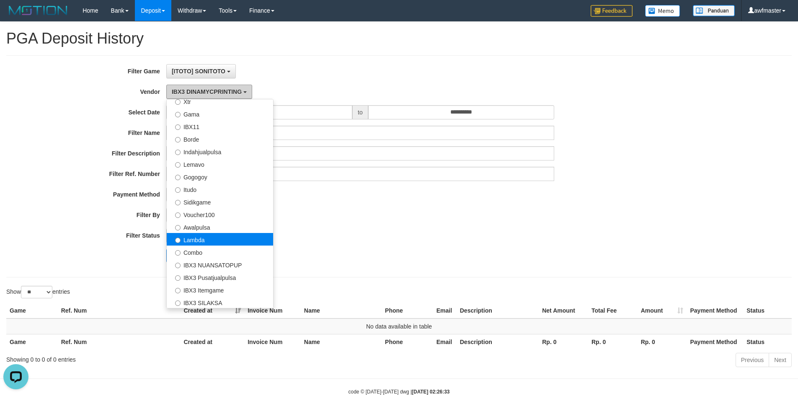
scroll to position [187, 0]
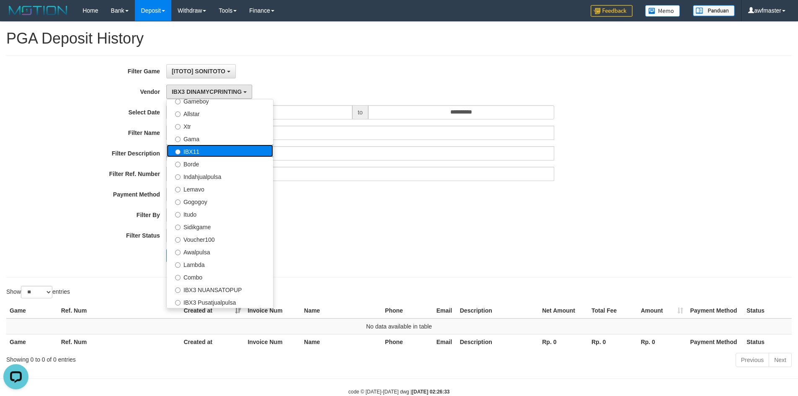
click at [200, 152] on label "IBX11" at bounding box center [220, 151] width 106 height 13
select select "**********"
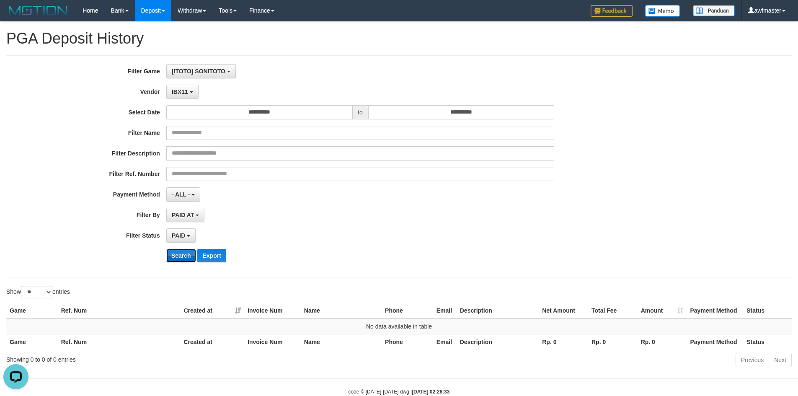
click at [179, 259] on button "Search" at bounding box center [181, 255] width 30 height 13
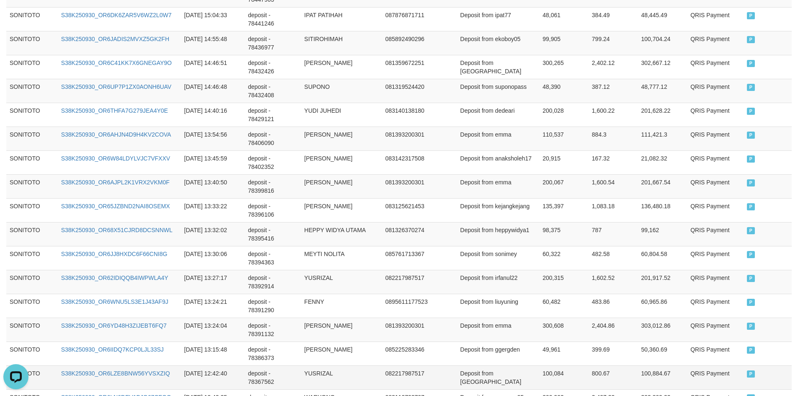
scroll to position [610, 0]
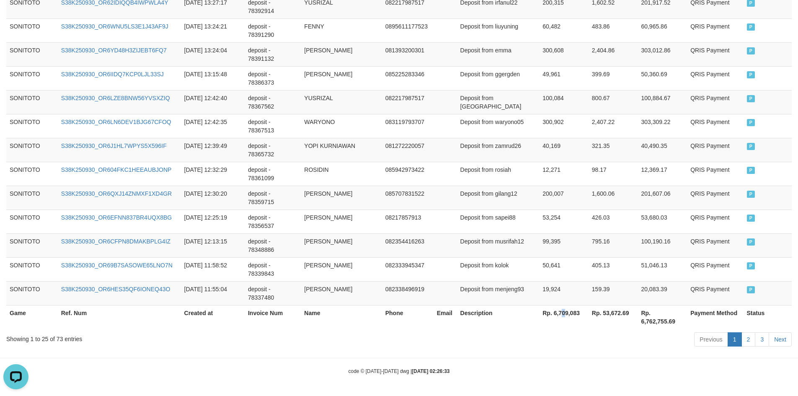
click at [563, 314] on th "Rp. 6,709,083" at bounding box center [563, 317] width 49 height 24
click at [569, 314] on th "Rp. 6,709,083" at bounding box center [563, 317] width 49 height 24
click at [60, 335] on div "Showing 1 to 25 of 73 entries" at bounding box center [166, 337] width 320 height 12
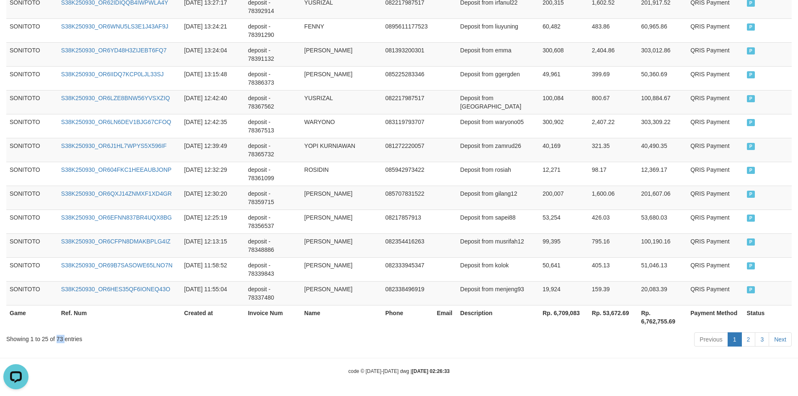
click at [60, 335] on div "Showing 1 to 25 of 73 entries" at bounding box center [166, 337] width 320 height 12
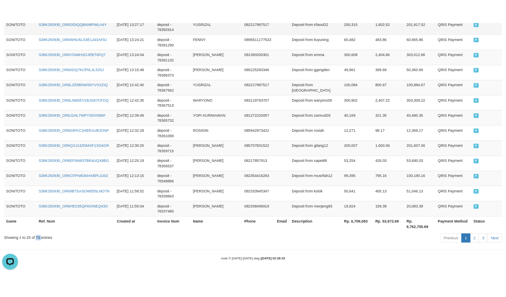
scroll to position [627, 0]
